Goal: Task Accomplishment & Management: Manage account settings

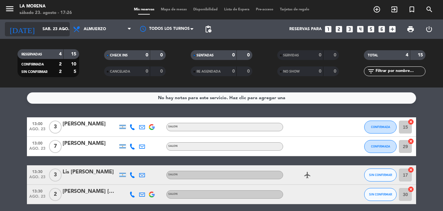
click at [54, 29] on input "sáb. 23 ago." at bounding box center [66, 29] width 55 height 11
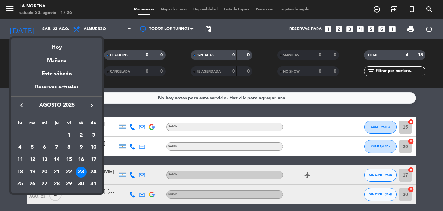
drag, startPoint x: 82, startPoint y: 172, endPoint x: 113, endPoint y: 165, distance: 31.6
click at [82, 171] on div "23" at bounding box center [81, 172] width 11 height 11
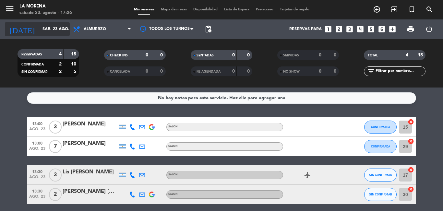
click at [46, 27] on input "sáb. 23 ago." at bounding box center [66, 29] width 55 height 11
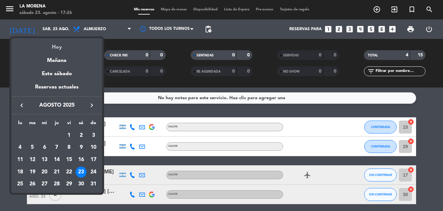
click at [52, 45] on div "Hoy" at bounding box center [56, 44] width 91 height 13
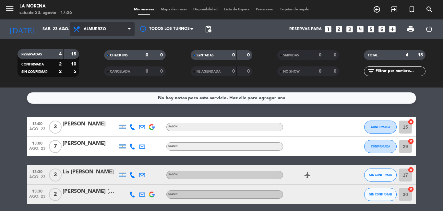
click at [107, 22] on span "Almuerzo" at bounding box center [102, 29] width 65 height 14
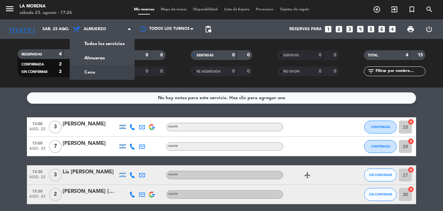
click at [102, 76] on div "menu La [PERSON_NAME][DATE] 23. agosto - 17:26 Mis reservas Mapa de mesas Dispo…" at bounding box center [221, 44] width 443 height 88
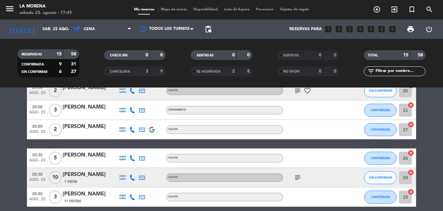
scroll to position [130, 0]
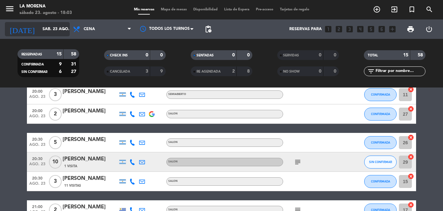
click at [40, 31] on input "sáb. 23 ago." at bounding box center [66, 29] width 55 height 11
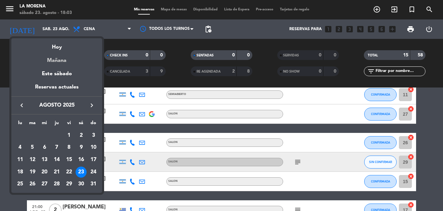
click at [47, 60] on div "Mañana" at bounding box center [56, 58] width 91 height 13
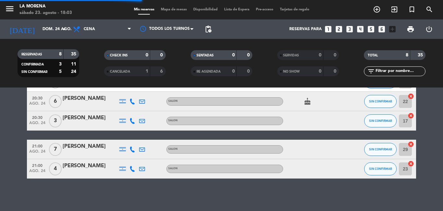
scroll to position [113, 0]
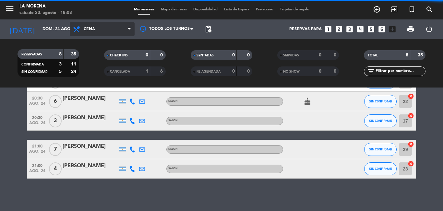
click at [85, 26] on span "Cena" at bounding box center [102, 29] width 65 height 14
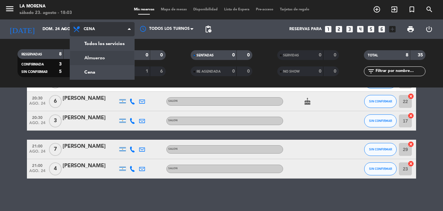
click at [99, 55] on div "menu La [PERSON_NAME][DATE] 23. agosto - 18:03 Mis reservas Mapa de mesas Dispo…" at bounding box center [221, 44] width 443 height 88
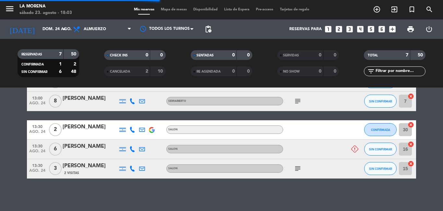
scroll to position [109, 0]
click at [97, 54] on filter-checkbox "CHECK INS 0 0" at bounding box center [134, 55] width 87 height 10
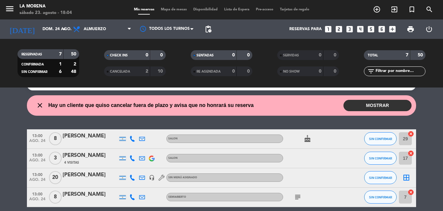
scroll to position [0, 0]
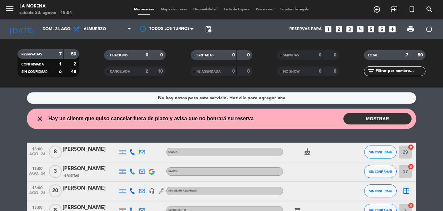
click at [94, 75] on filter-checkbox "CANCELADA 2 10" at bounding box center [134, 72] width 87 height 10
click at [39, 120] on icon "close" at bounding box center [40, 119] width 8 height 8
click at [52, 112] on div "close Hay un cliente que quiso cancelar fuera de plazo y avisa que no honrará s…" at bounding box center [221, 119] width 389 height 20
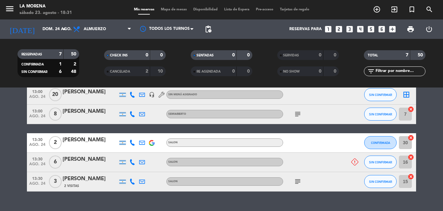
scroll to position [97, 0]
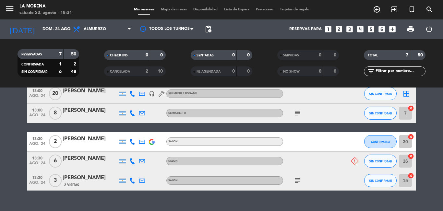
click at [299, 113] on icon "subject" at bounding box center [298, 113] width 8 height 8
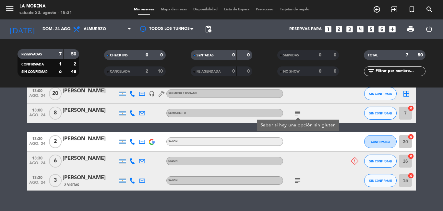
click at [296, 179] on icon "subject" at bounding box center [298, 181] width 8 height 8
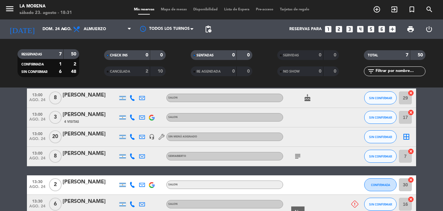
scroll to position [0, 0]
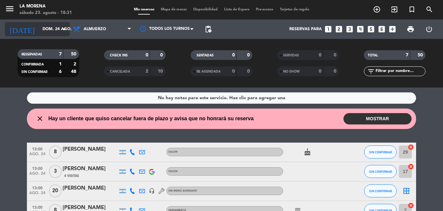
click at [39, 27] on input "dom. 24 ago." at bounding box center [66, 29] width 55 height 11
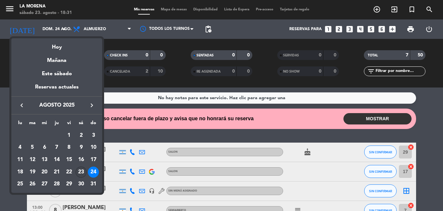
click at [80, 175] on div "23" at bounding box center [81, 172] width 11 height 11
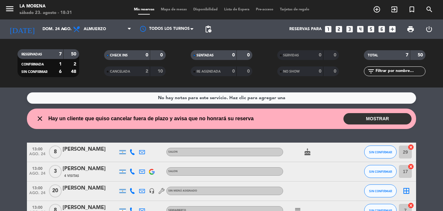
type input "sáb. 23 ago."
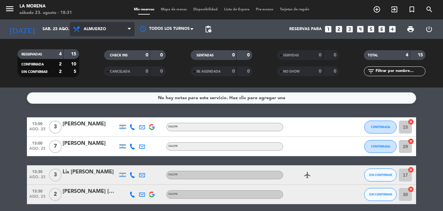
click at [108, 29] on span "Almuerzo" at bounding box center [102, 29] width 65 height 14
click at [103, 73] on div "menu La [PERSON_NAME][DATE] 23. agosto - 18:31 Mis reservas Mapa de mesas Dispo…" at bounding box center [221, 44] width 443 height 88
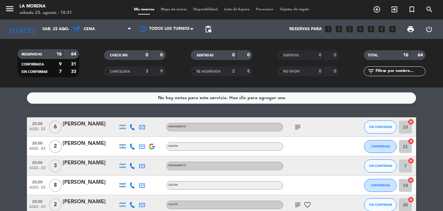
click at [298, 125] on icon "subject" at bounding box center [298, 127] width 8 height 8
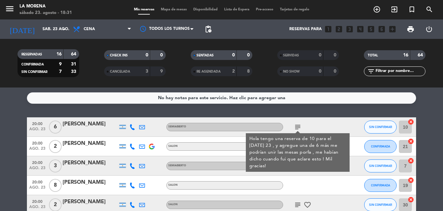
click at [335, 118] on div "subject Hola tengo una reserva de 10 para el [DATE] 23 , y agregue una de 6 más…" at bounding box center [312, 126] width 58 height 19
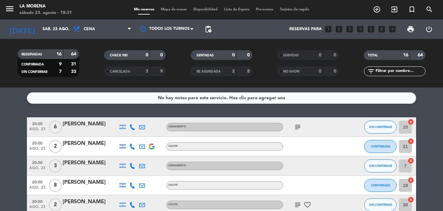
scroll to position [32, 0]
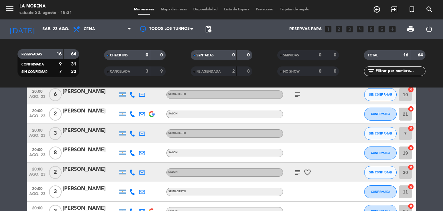
click at [292, 177] on div "subject favorite_border" at bounding box center [312, 172] width 58 height 19
click at [296, 175] on icon "subject" at bounding box center [298, 173] width 8 height 8
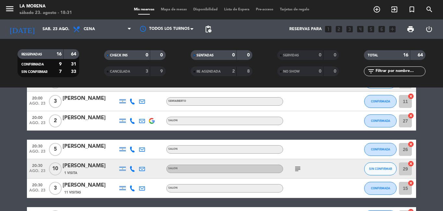
scroll to position [130, 0]
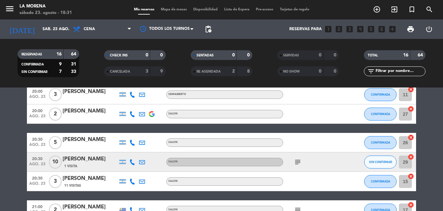
click at [299, 162] on icon "subject" at bounding box center [298, 162] width 8 height 8
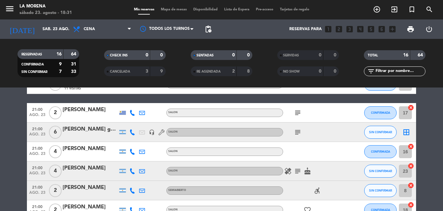
scroll to position [195, 0]
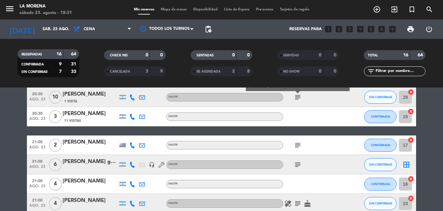
click at [299, 147] on icon "subject" at bounding box center [298, 145] width 8 height 8
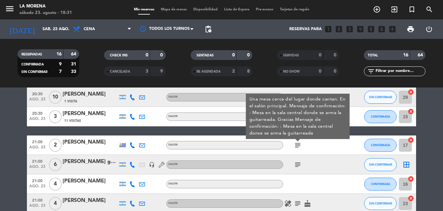
click at [298, 164] on icon "subject" at bounding box center [298, 165] width 8 height 8
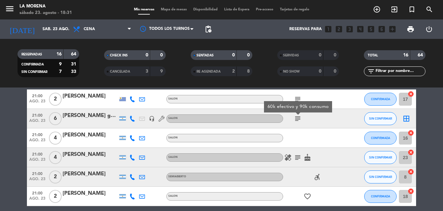
scroll to position [227, 0]
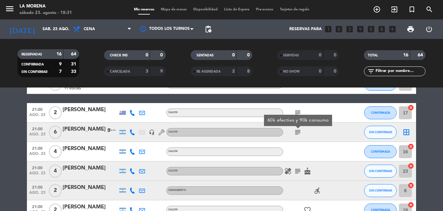
click at [296, 171] on icon "subject" at bounding box center [298, 171] width 8 height 8
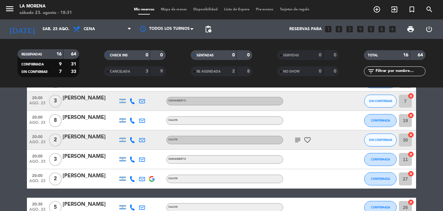
scroll to position [0, 0]
